Goal: Check status: Check status

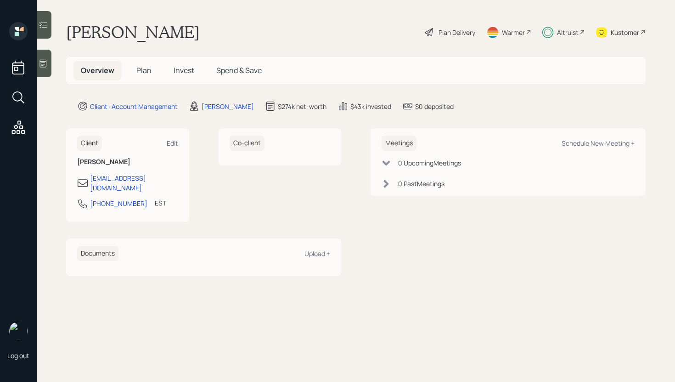
click at [186, 72] on span "Invest" at bounding box center [184, 70] width 21 height 10
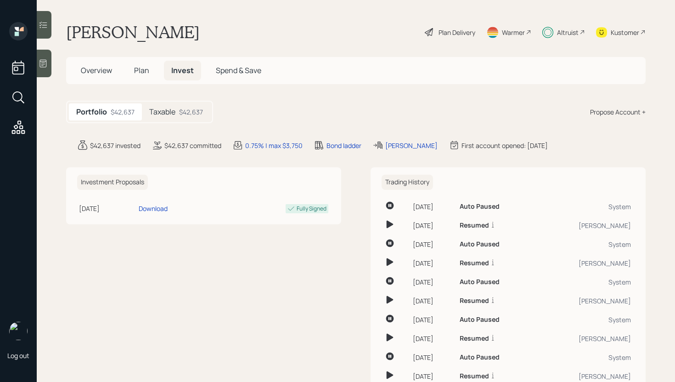
click at [190, 118] on div "Taxable $42,637" at bounding box center [176, 111] width 68 height 17
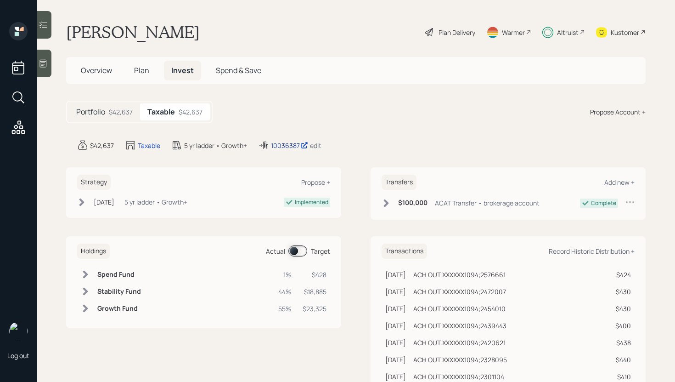
click at [286, 144] on div "10036387" at bounding box center [289, 146] width 37 height 10
